Goal: Information Seeking & Learning: Learn about a topic

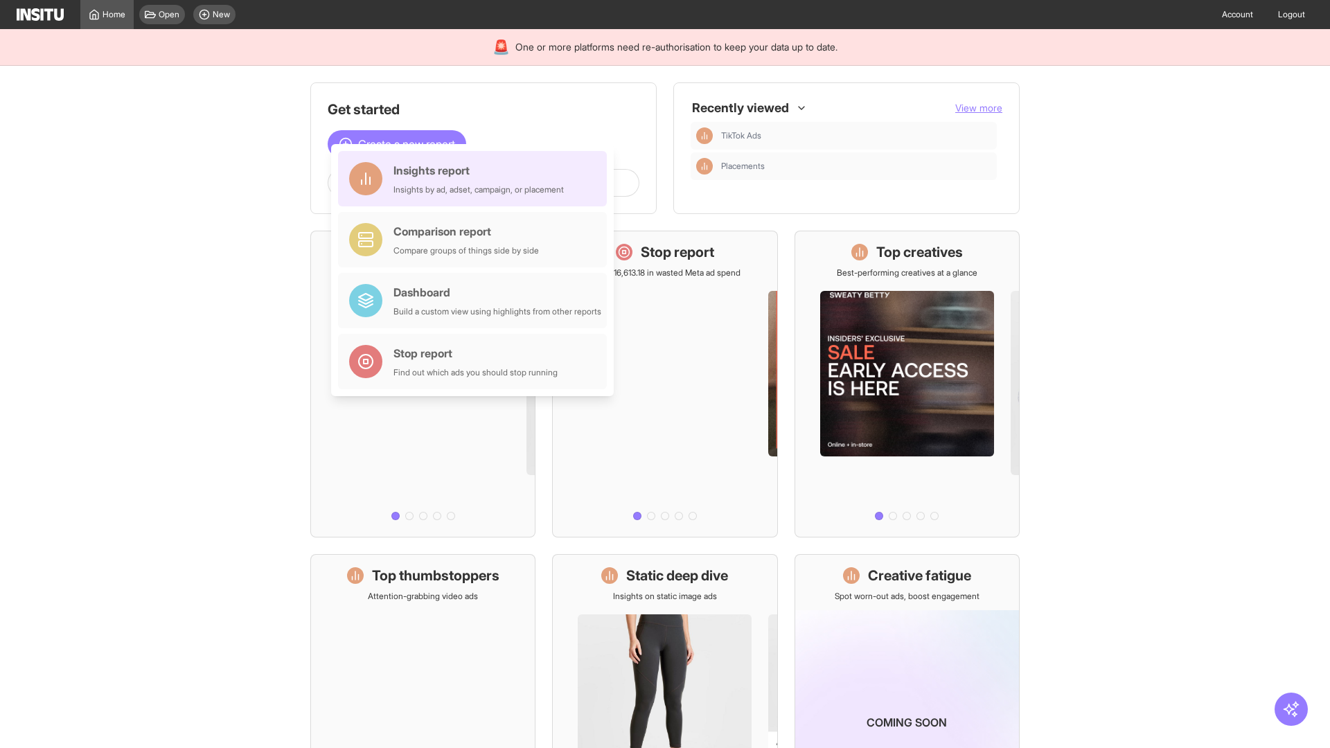
click at [476, 179] on div "Insights report Insights by ad, adset, campaign, or placement" at bounding box center [479, 178] width 170 height 33
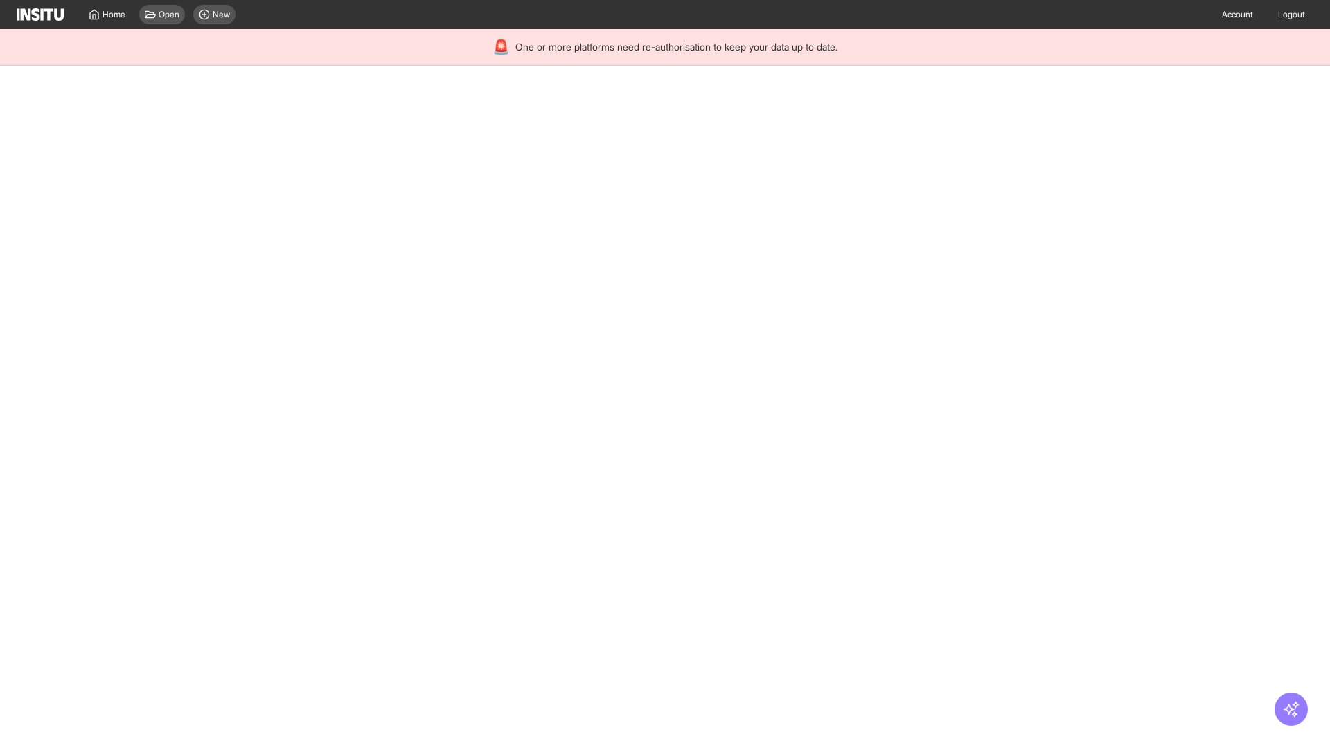
select select "**"
